Goal: Task Accomplishment & Management: Use online tool/utility

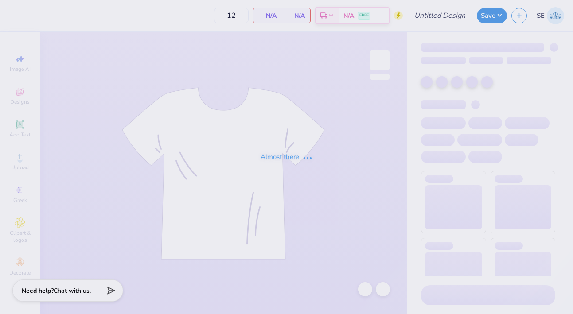
type input "30"
type input "AGD House Shirts"
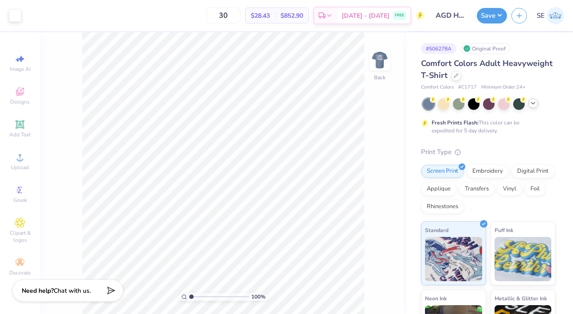
click at [530, 106] on icon at bounding box center [532, 103] width 7 height 7
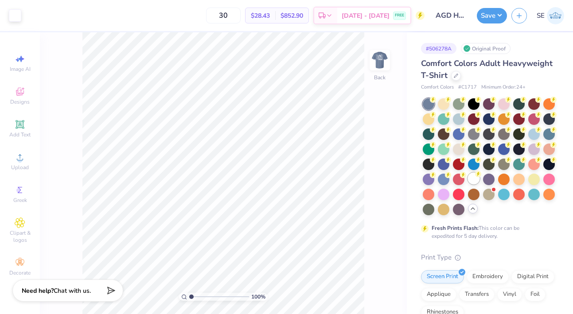
click at [472, 181] on div at bounding box center [474, 179] width 12 height 12
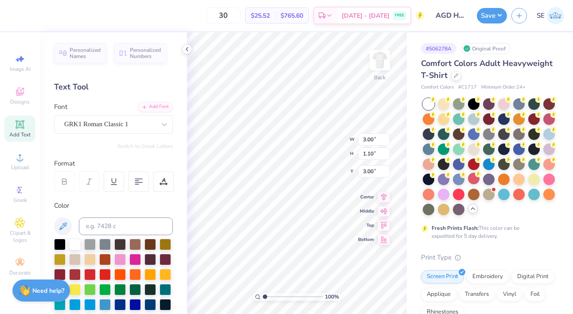
click at [23, 16] on div "30 $25.52 Per Item $765.60 Total Est. Delivery [DATE] - [DATE] FREE" at bounding box center [218, 15] width 411 height 31
click at [16, 15] on div "30 $25.52 Per Item $765.60 Total Est. Delivery [DATE] - [DATE] FREE" at bounding box center [218, 15] width 411 height 31
click at [17, 5] on div "30 $25.52 Per Item $765.60 Total Est. Delivery [DATE] - [DATE] FREE" at bounding box center [218, 15] width 411 height 31
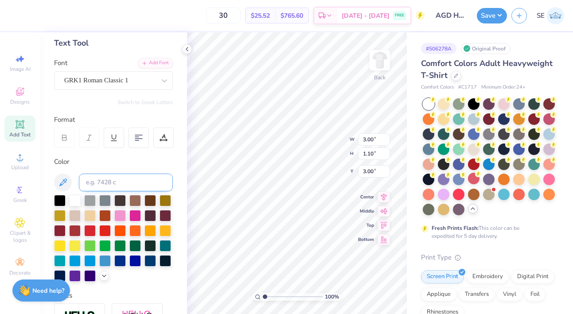
scroll to position [44, 0]
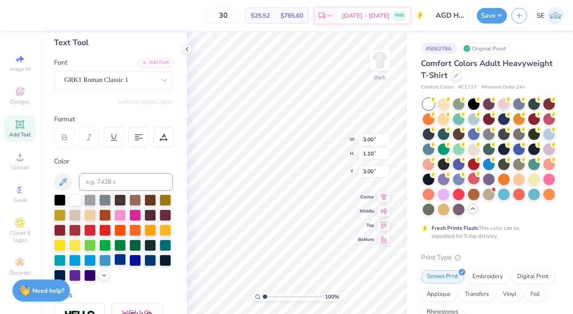
click at [120, 259] on div at bounding box center [120, 260] width 12 height 12
click at [376, 56] on img at bounding box center [379, 60] width 35 height 35
click at [123, 260] on div at bounding box center [120, 260] width 12 height 12
click at [120, 260] on div at bounding box center [120, 260] width 12 height 12
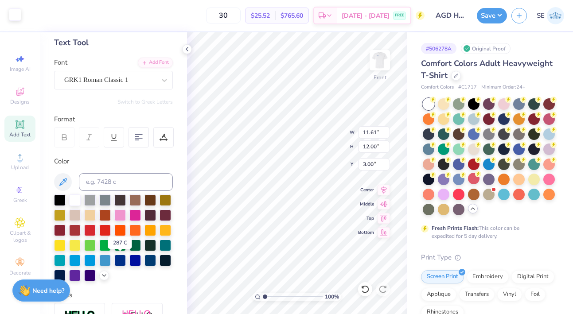
click at [15, 17] on div at bounding box center [15, 14] width 12 height 12
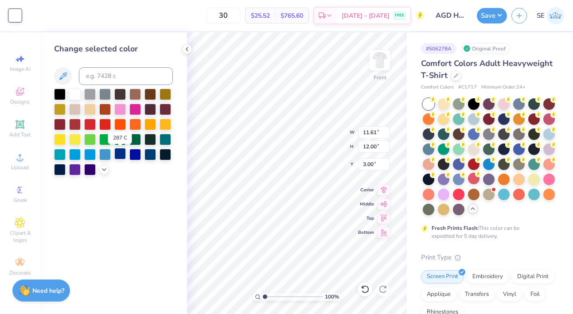
click at [121, 154] on div at bounding box center [120, 154] width 12 height 12
click at [184, 50] on icon at bounding box center [186, 49] width 7 height 7
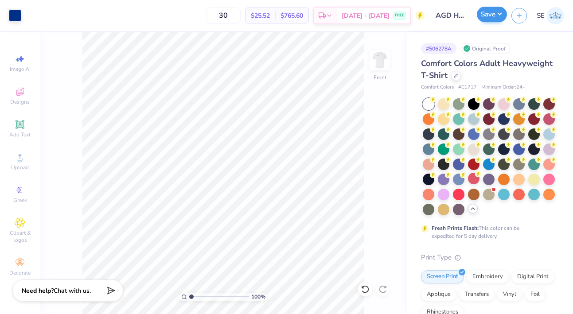
click at [488, 9] on button "Save" at bounding box center [491, 14] width 30 height 15
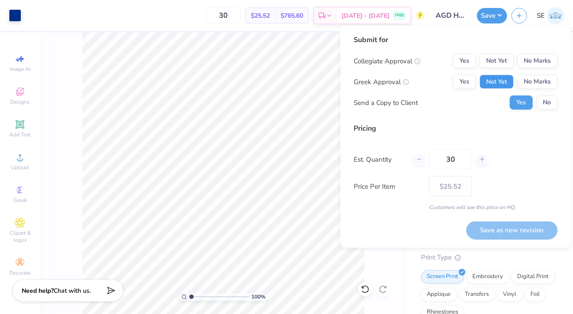
click at [503, 80] on button "Not Yet" at bounding box center [496, 82] width 34 height 14
click at [541, 63] on button "No Marks" at bounding box center [537, 61] width 40 height 14
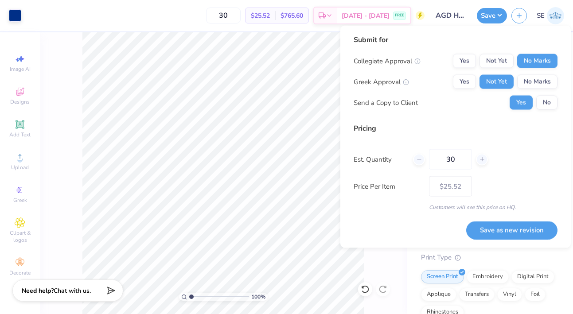
click at [546, 95] on div "Collegiate Approval Yes Not Yet No Marks Greek Approval Yes Not Yet No Marks Se…" at bounding box center [455, 82] width 204 height 56
click at [550, 100] on button "No" at bounding box center [546, 103] width 21 height 14
click at [449, 155] on input "30" at bounding box center [450, 159] width 43 height 20
type input "60"
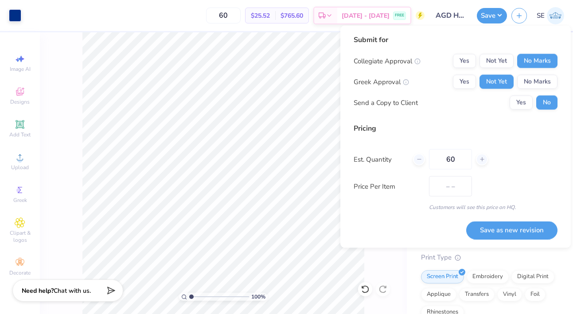
type input "$22.31"
type input "60"
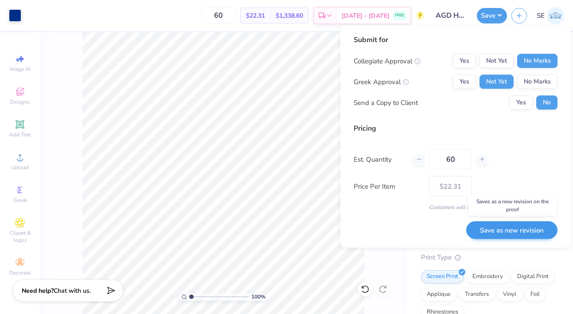
click at [498, 234] on button "Save as new revision" at bounding box center [511, 230] width 91 height 18
type input "$22.31"
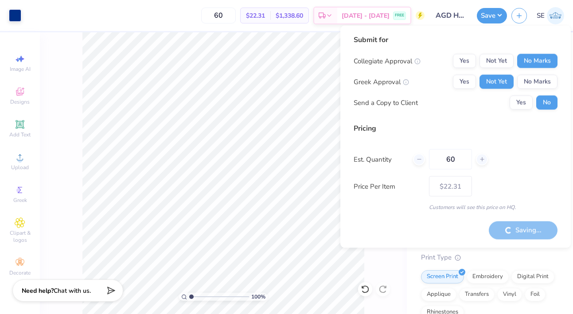
click at [496, 173] on div "Pricing Est. Quantity 60 Price Per Item $22.31 Customers will see this price on…" at bounding box center [455, 167] width 204 height 88
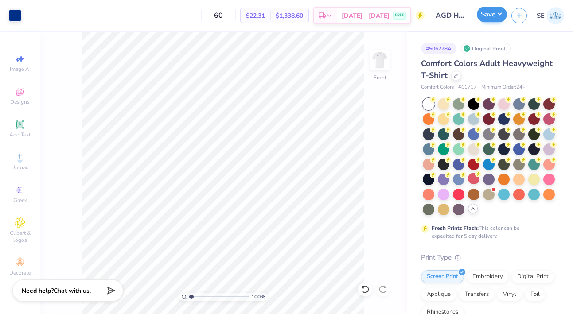
click at [498, 14] on button "Save" at bounding box center [491, 14] width 30 height 15
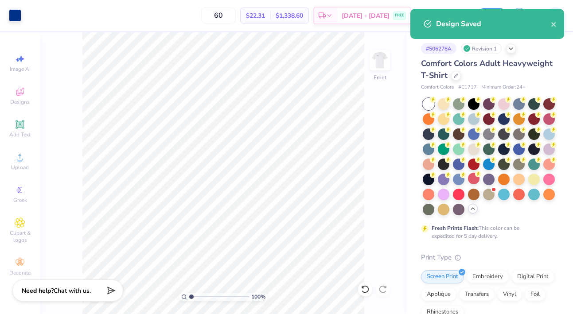
click at [542, 97] on div "Comfort Colors Adult Heavyweight T-Shirt Comfort Colors # C1717 Minimum Order: …" at bounding box center [488, 292] width 134 height 469
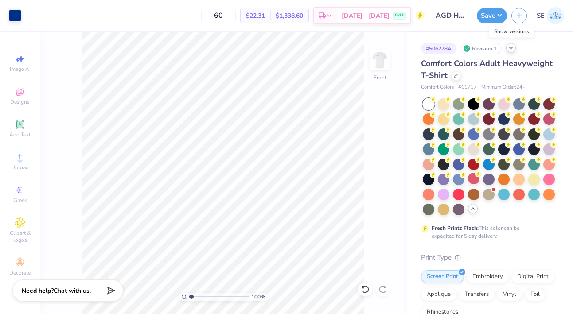
click at [509, 50] on icon at bounding box center [510, 47] width 7 height 7
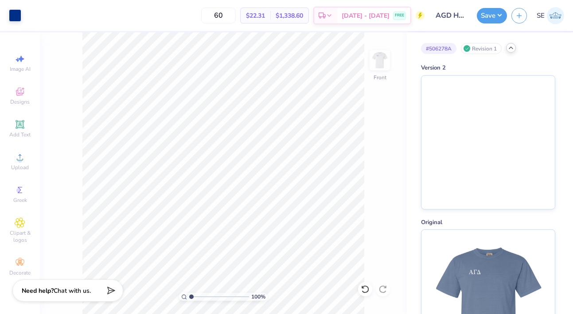
click at [511, 52] on div at bounding box center [511, 48] width 10 height 10
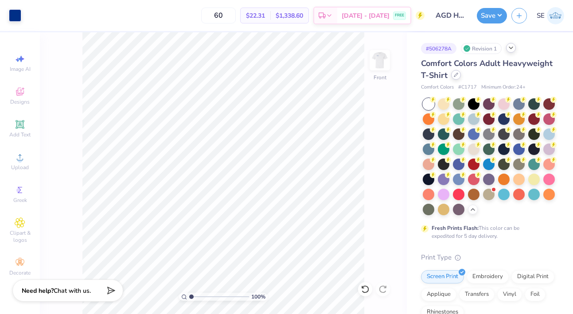
click at [456, 77] on div at bounding box center [456, 75] width 10 height 10
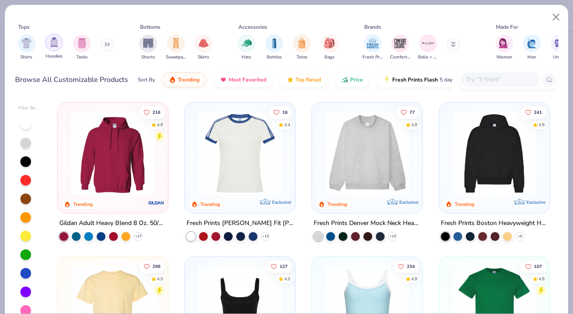
click at [53, 47] on img "filter for Hoodies" at bounding box center [54, 42] width 10 height 10
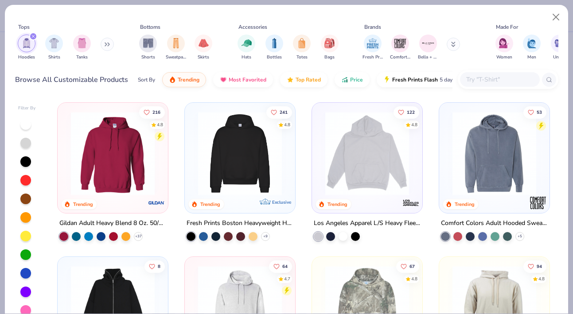
click at [249, 157] on img at bounding box center [240, 154] width 93 height 84
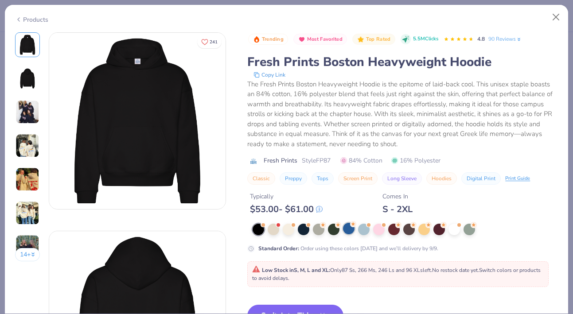
click at [350, 223] on div at bounding box center [349, 229] width 12 height 12
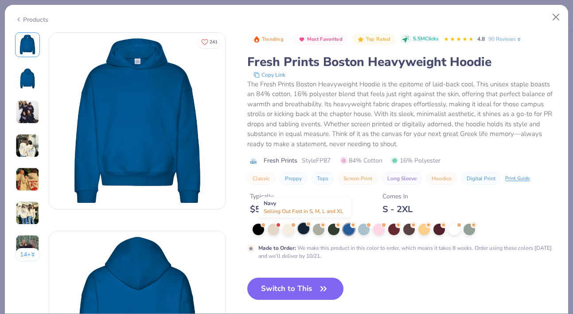
click at [301, 231] on div at bounding box center [304, 229] width 12 height 12
